Goal: Task Accomplishment & Management: Manage account settings

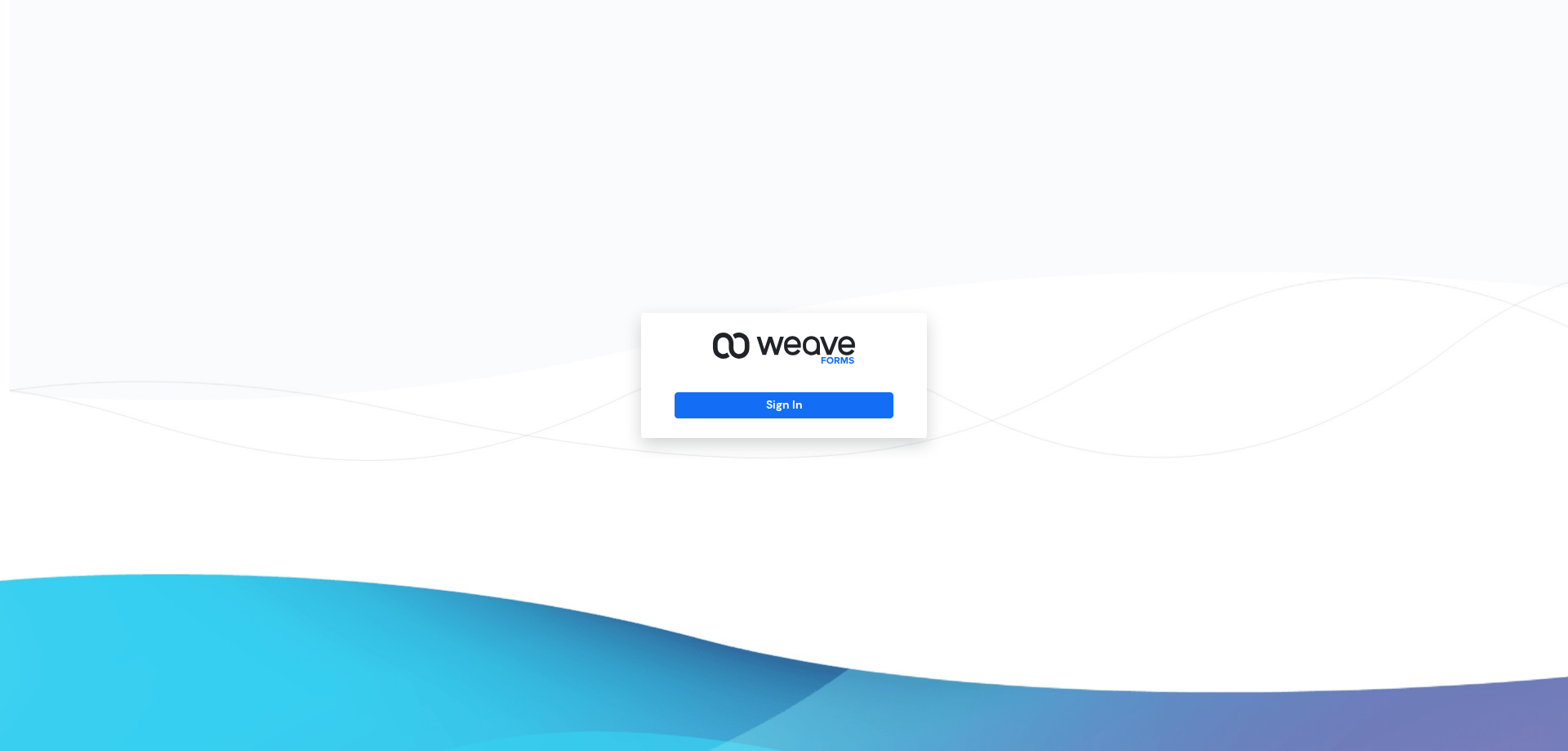
click at [806, 398] on button "Sign In" at bounding box center [784, 405] width 218 height 27
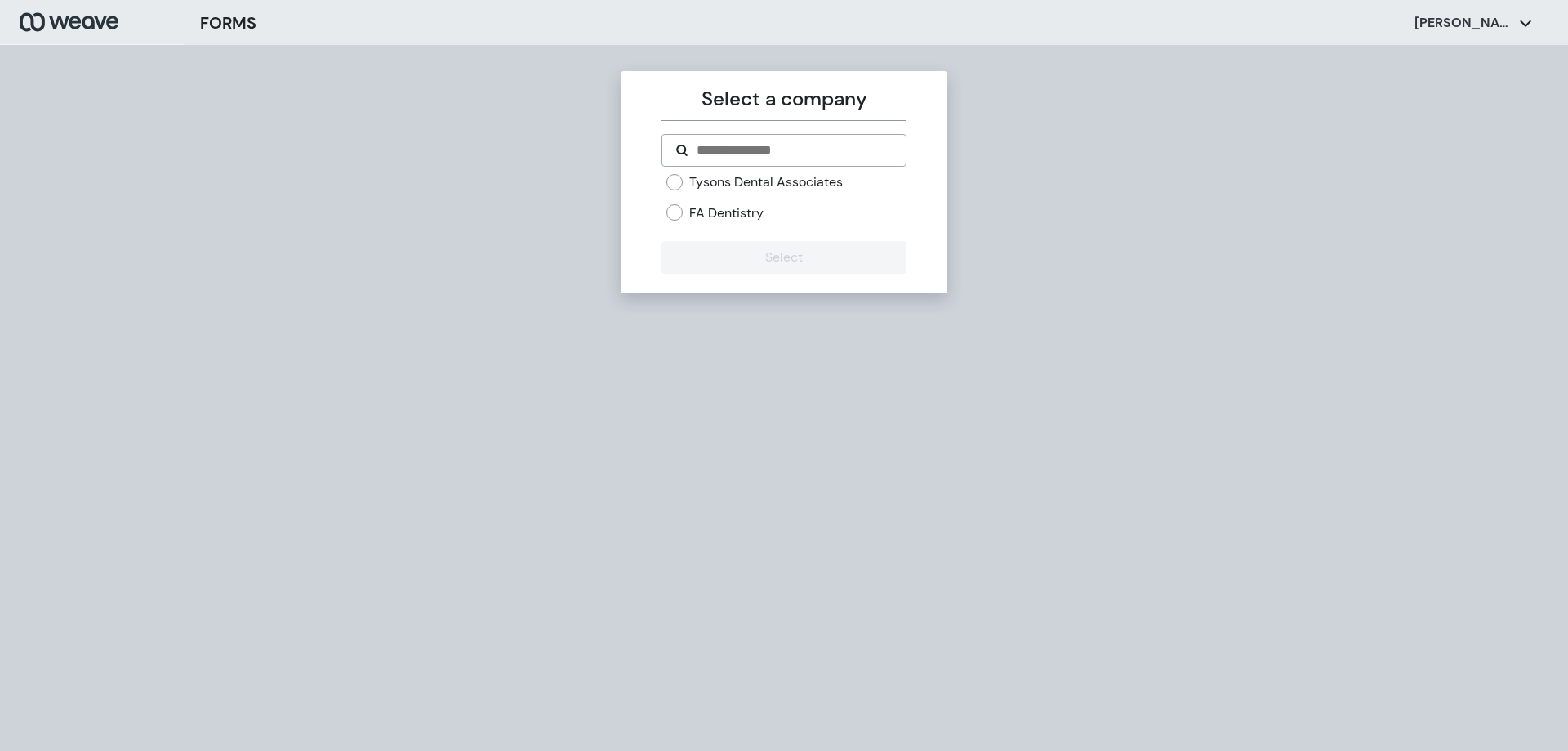
click at [708, 212] on label "FA Dentistry" at bounding box center [726, 213] width 74 height 18
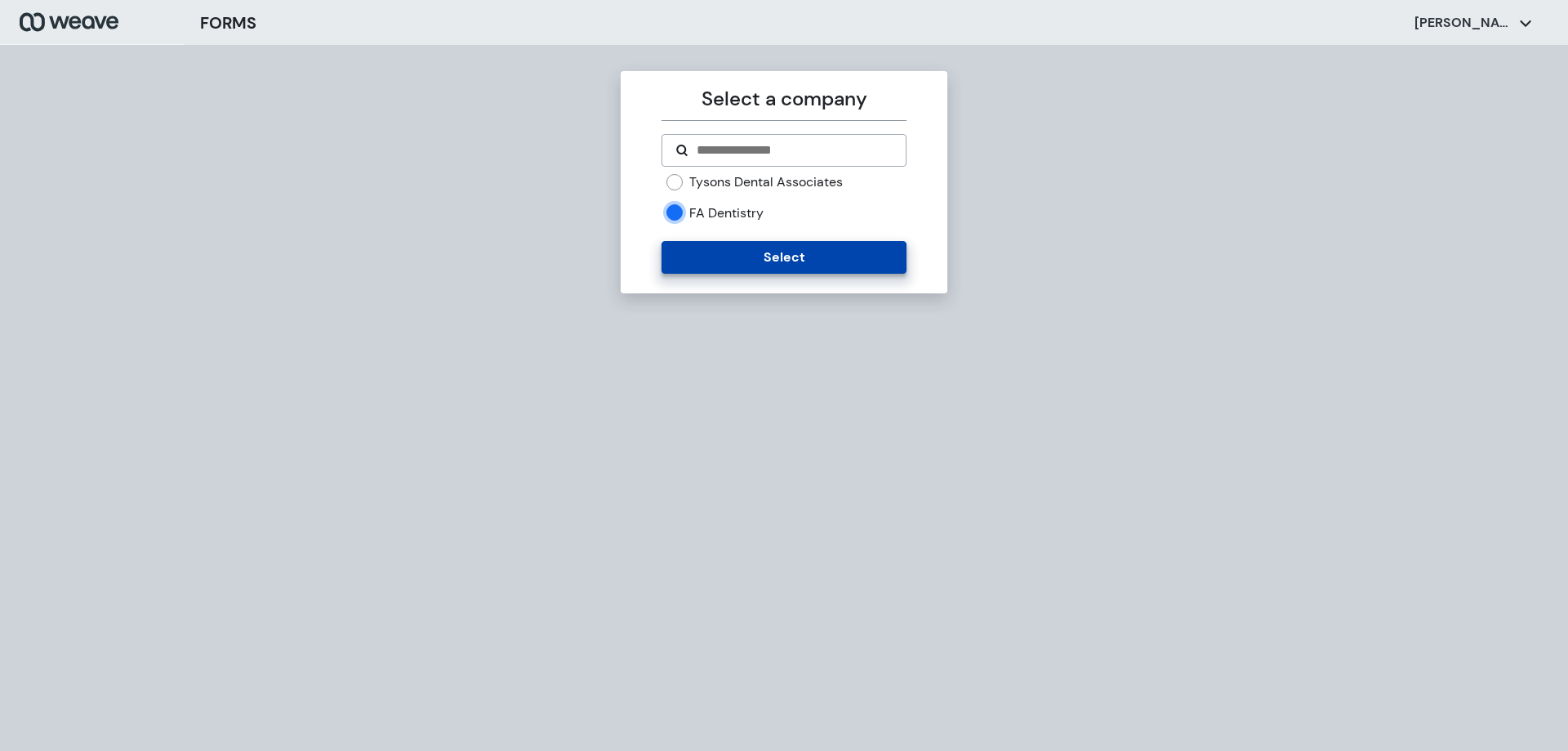
click at [723, 251] on button "Select" at bounding box center [784, 257] width 244 height 33
